Goal: Check status: Check status

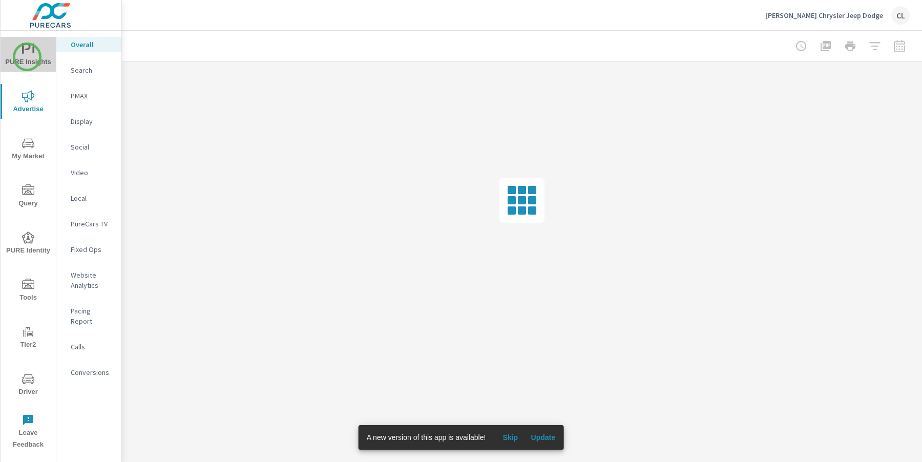
click at [27, 57] on span "PURE Insights" at bounding box center [28, 55] width 49 height 25
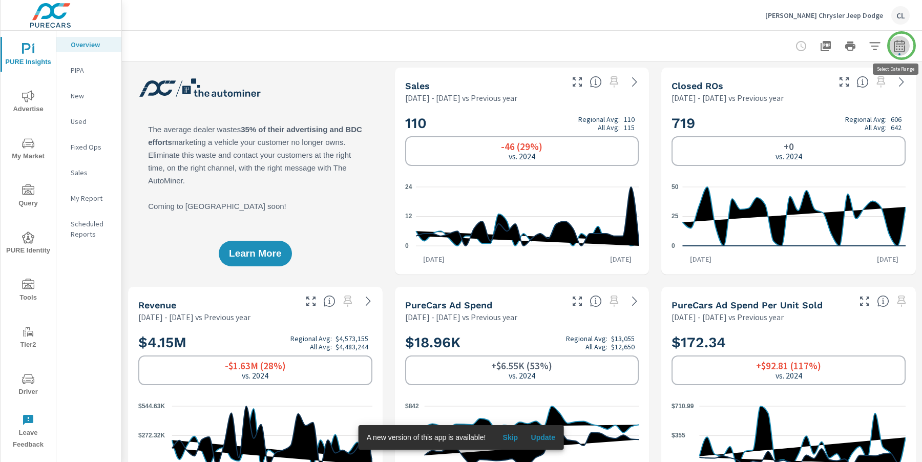
click at [902, 46] on icon "button" at bounding box center [899, 48] width 7 height 4
select select "Previous year"
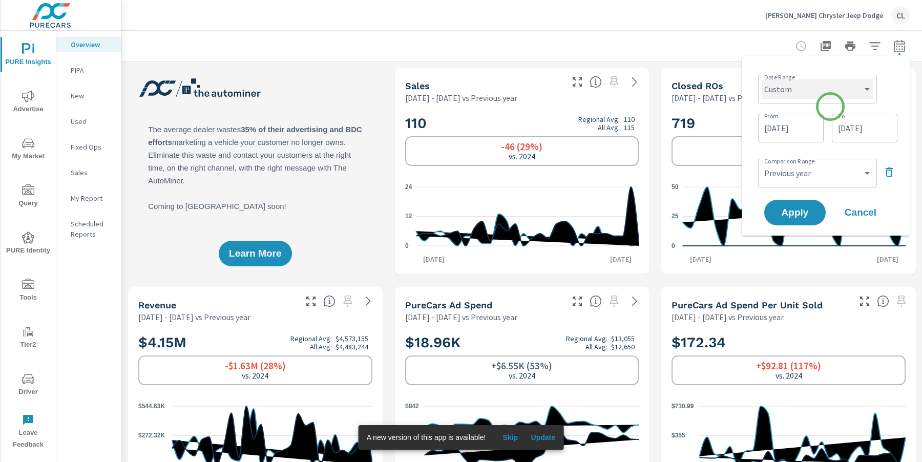
click at [835, 95] on select "Custom [DATE] Last week Last 7 days Last 14 days Last 30 days Last 45 days Last…" at bounding box center [817, 89] width 111 height 20
click at [762, 79] on select "Custom [DATE] Last week Last 7 days Last 14 days Last 30 days Last 45 days Last…" at bounding box center [817, 89] width 111 height 20
select select "Last month"
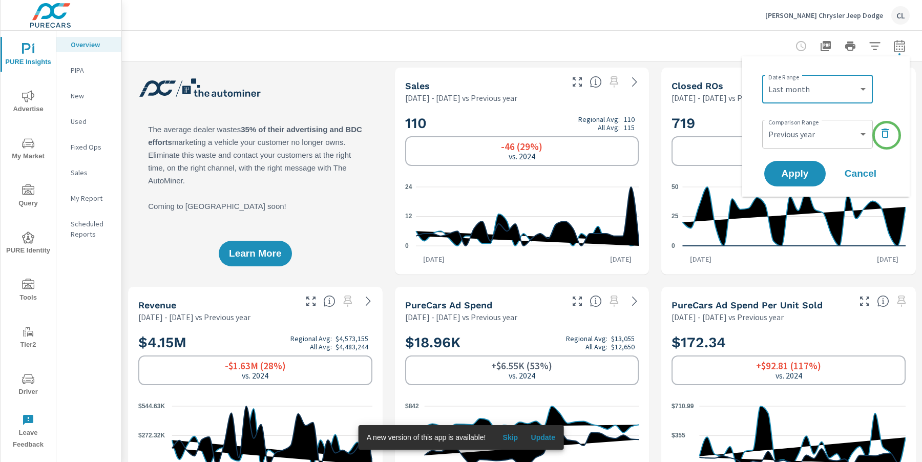
click at [887, 135] on icon "button" at bounding box center [885, 133] width 12 height 12
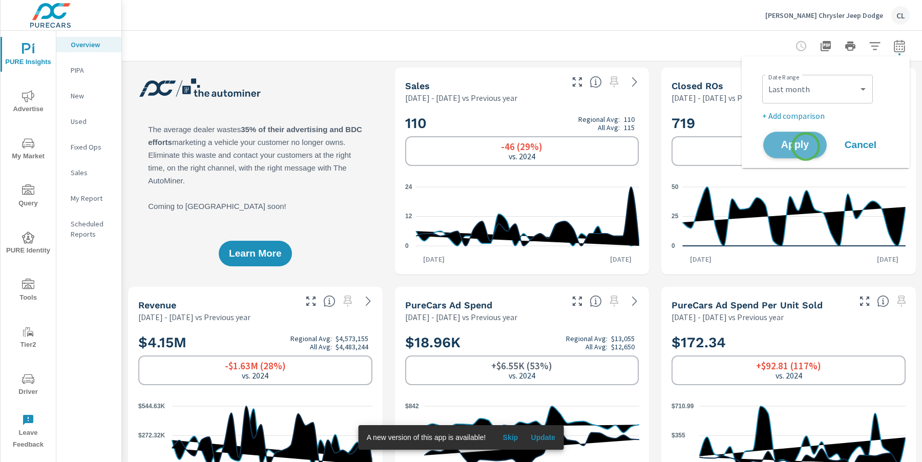
click at [806, 147] on span "Apply" at bounding box center [795, 145] width 42 height 10
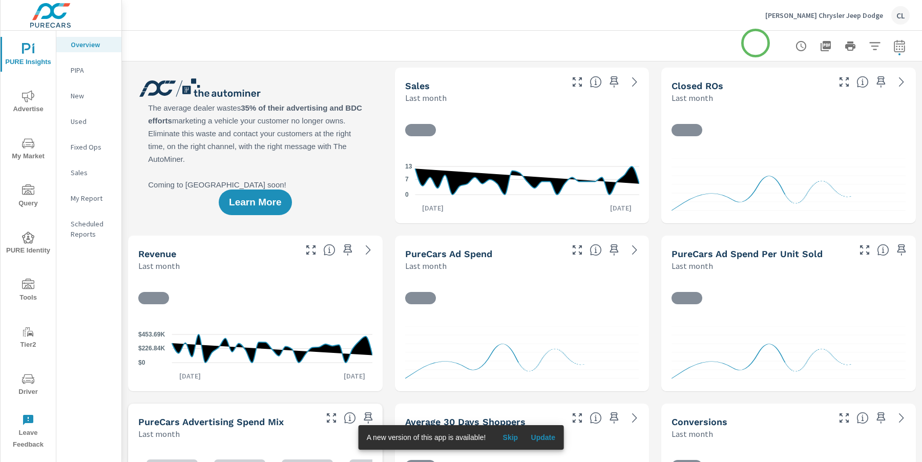
scroll to position [1, 0]
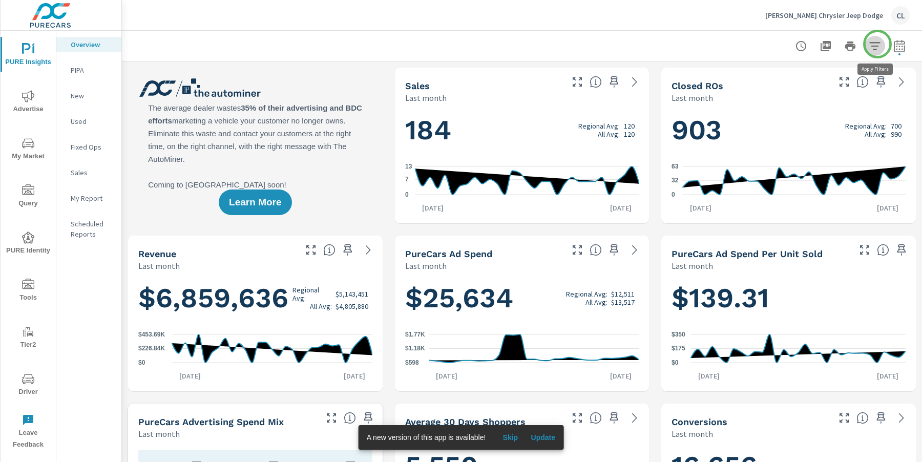
click at [878, 44] on icon "button" at bounding box center [875, 46] width 12 height 12
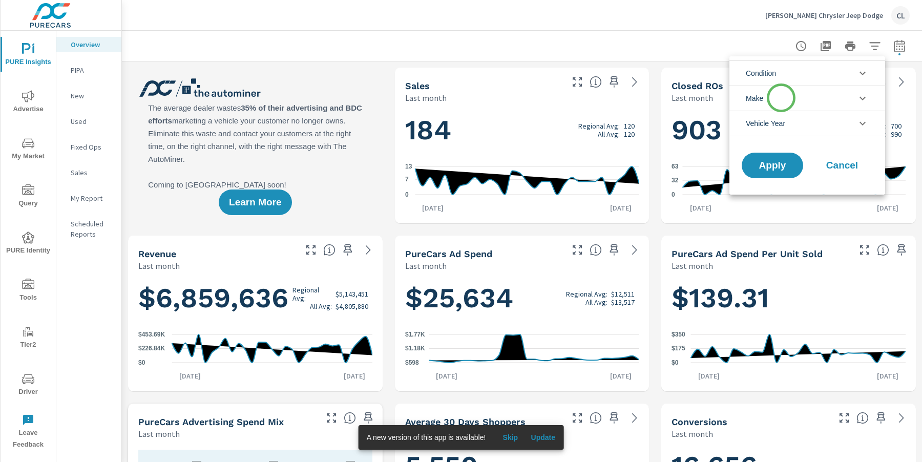
click at [781, 98] on li "Make" at bounding box center [808, 98] width 156 height 25
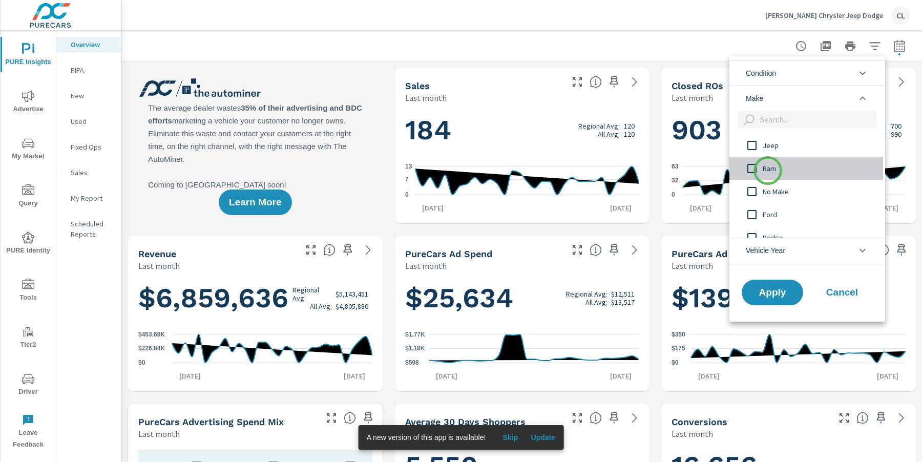
click at [768, 171] on span "Ram" at bounding box center [819, 168] width 112 height 12
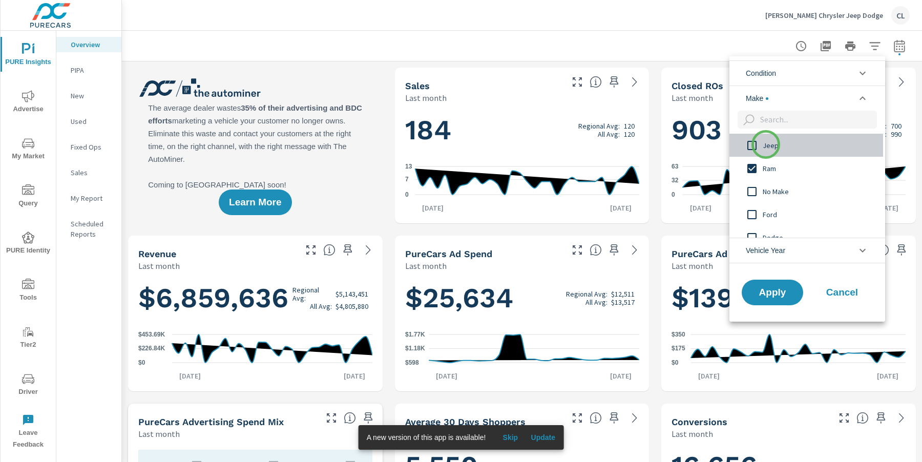
click at [766, 144] on span "Jeep" at bounding box center [819, 145] width 112 height 12
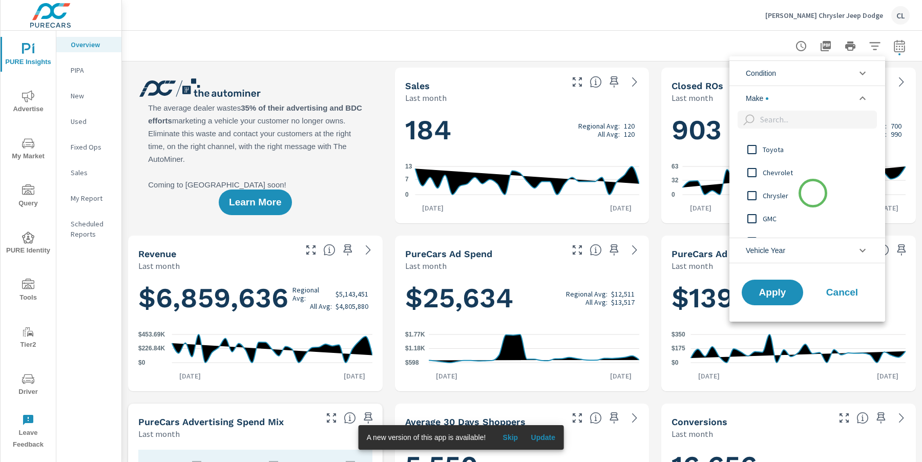
scroll to position [112, 0]
click at [775, 72] on span "Condition" at bounding box center [761, 73] width 30 height 25
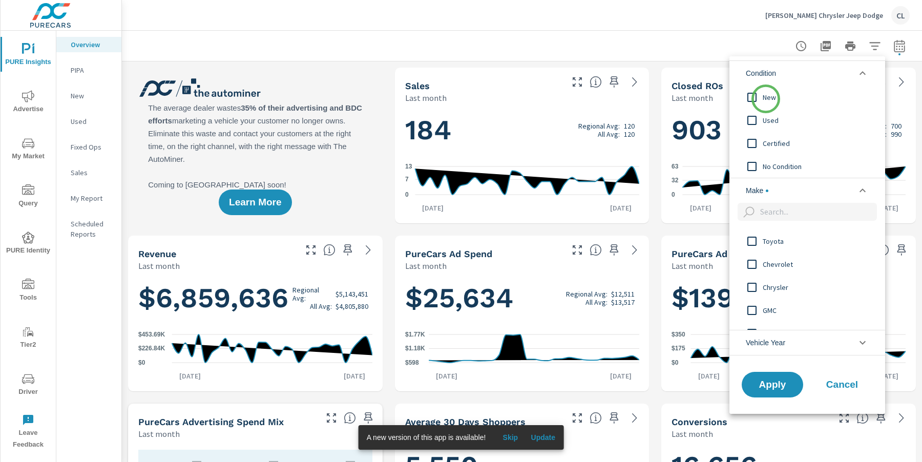
click at [766, 99] on span "New" at bounding box center [819, 97] width 112 height 12
click at [775, 387] on span "Apply" at bounding box center [773, 385] width 42 height 10
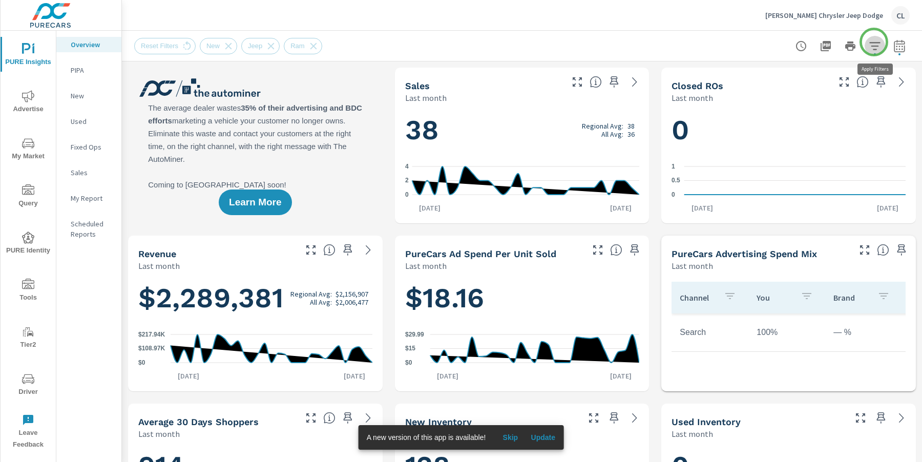
click at [874, 42] on icon "button" at bounding box center [874, 46] width 11 height 8
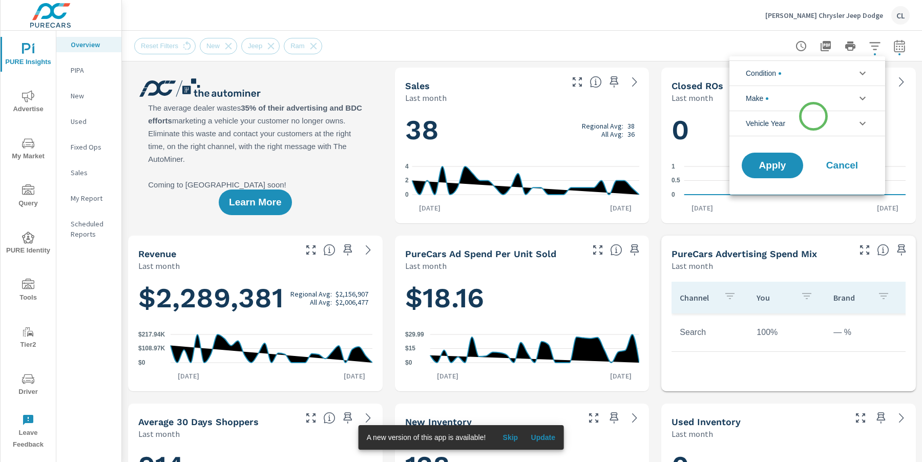
scroll to position [1, 0]
click at [795, 98] on li "Make" at bounding box center [808, 98] width 156 height 25
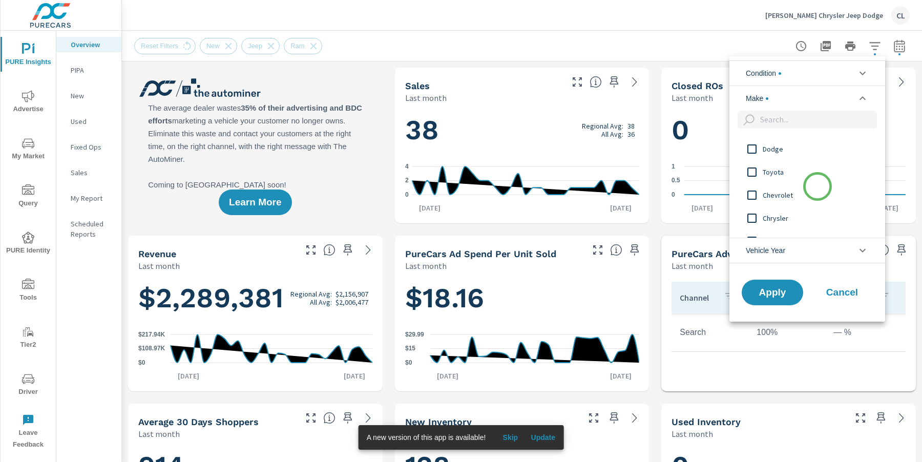
scroll to position [104, 0]
click at [778, 200] on span "Chrysler" at bounding box center [819, 203] width 112 height 12
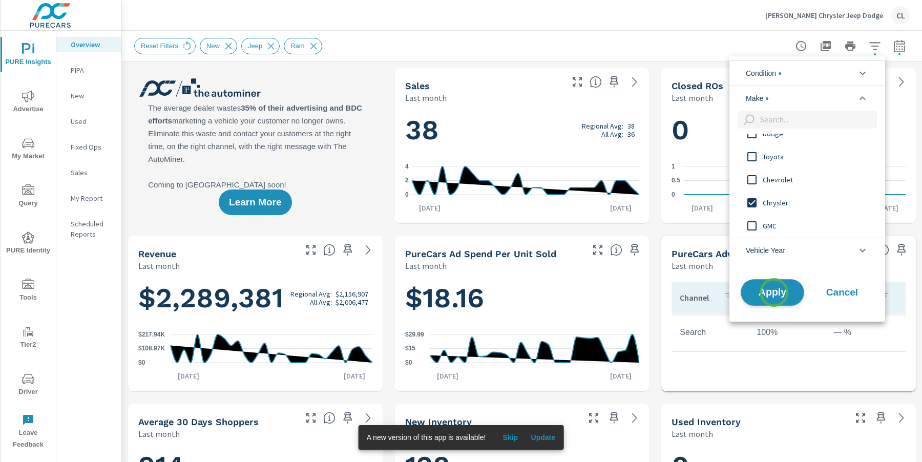
click at [774, 295] on span "Apply" at bounding box center [773, 292] width 42 height 10
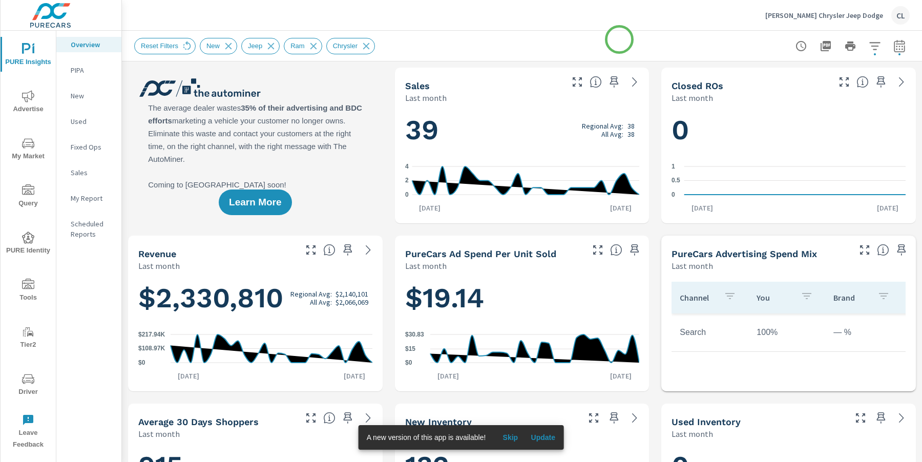
scroll to position [1, 0]
